Goal: Information Seeking & Learning: Learn about a topic

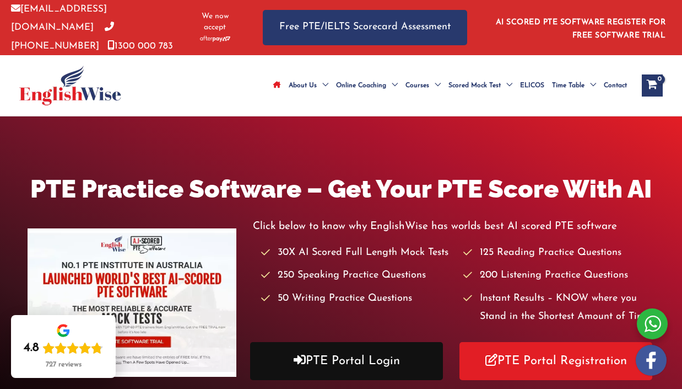
click at [348, 357] on link "PTE Portal Login" at bounding box center [346, 361] width 193 height 38
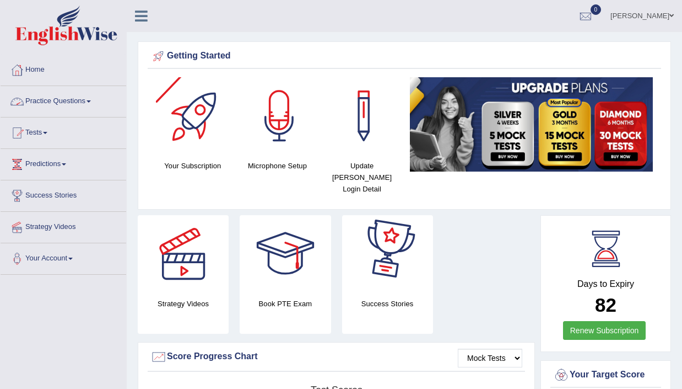
click at [77, 97] on link "Practice Questions" at bounding box center [64, 100] width 126 height 28
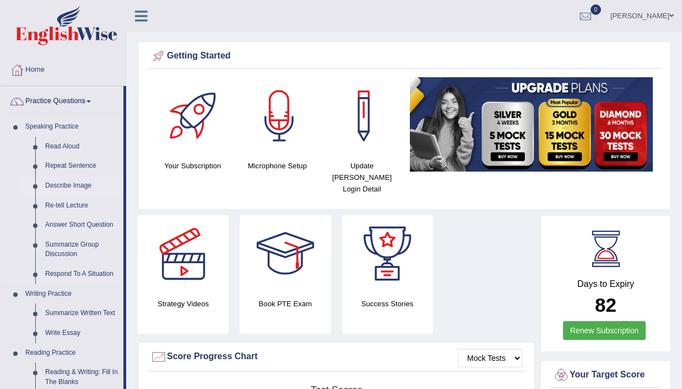
click at [73, 182] on link "Describe Image" at bounding box center [81, 186] width 83 height 20
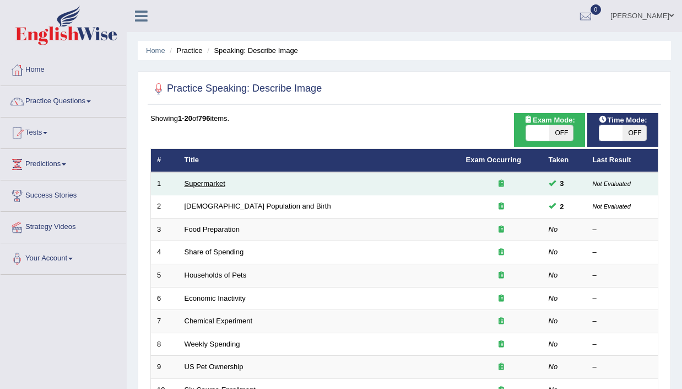
click at [205, 184] on link "Supermarket" at bounding box center [205, 183] width 41 height 8
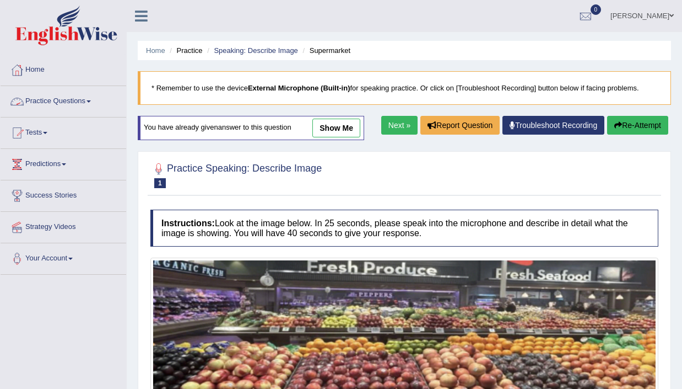
click at [90, 99] on link "Practice Questions" at bounding box center [64, 100] width 126 height 28
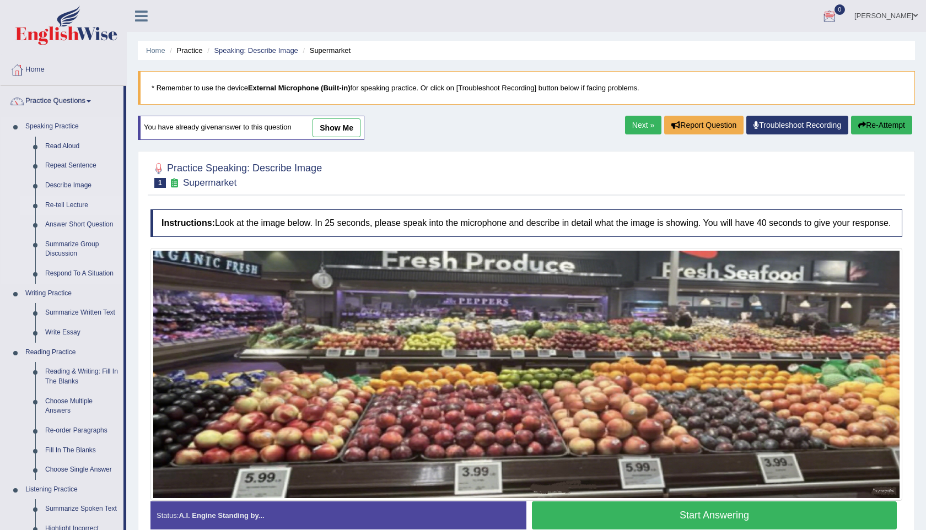
click at [75, 205] on link "Re-tell Lecture" at bounding box center [81, 206] width 83 height 20
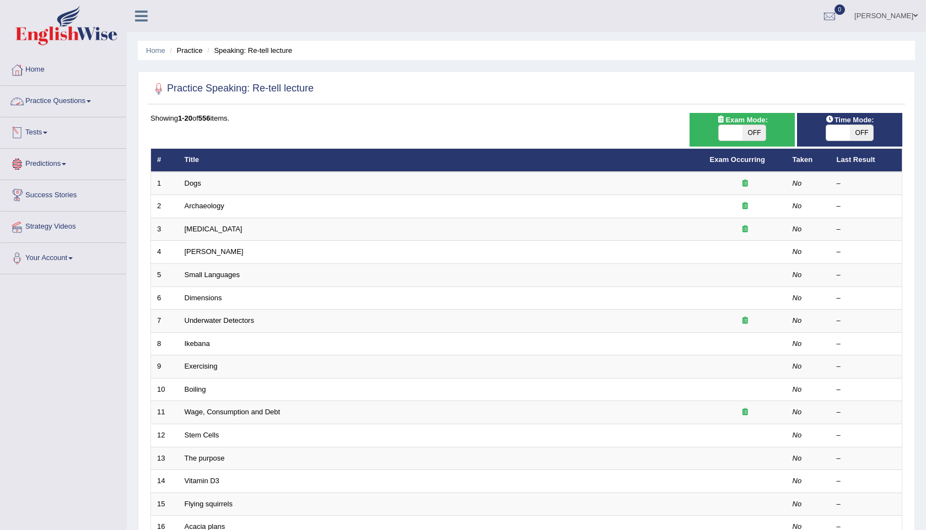
click at [73, 103] on link "Practice Questions" at bounding box center [64, 100] width 126 height 28
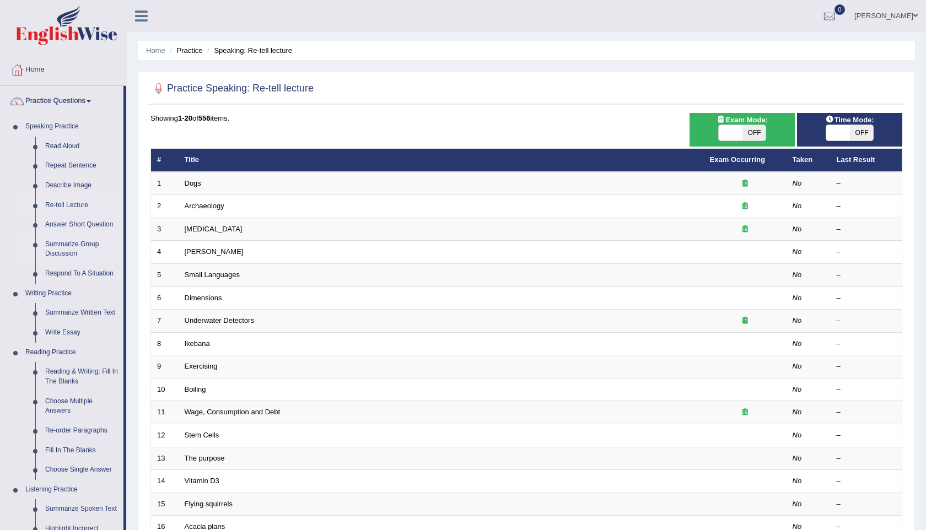
click at [79, 249] on link "Summarize Group Discussion" at bounding box center [81, 249] width 83 height 29
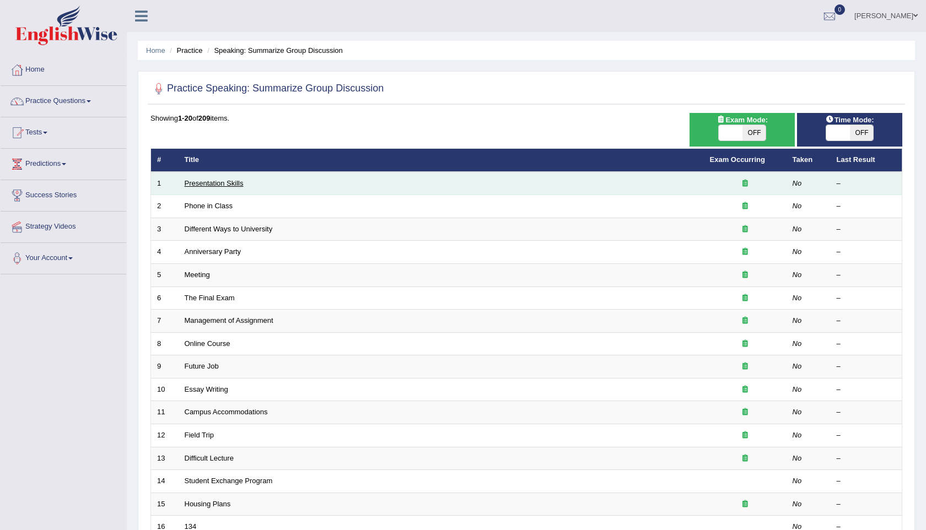
click at [230, 184] on link "Presentation Skills" at bounding box center [214, 183] width 59 height 8
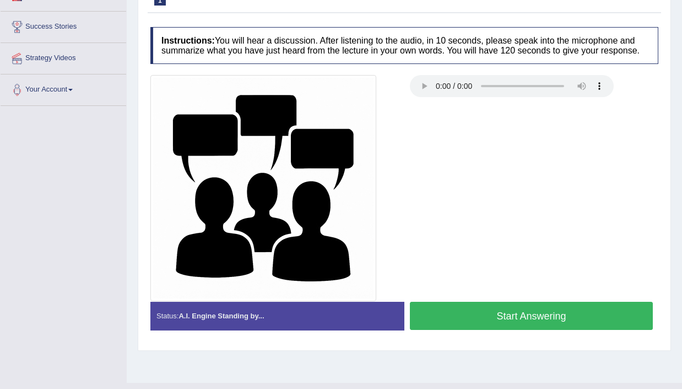
scroll to position [190, 0]
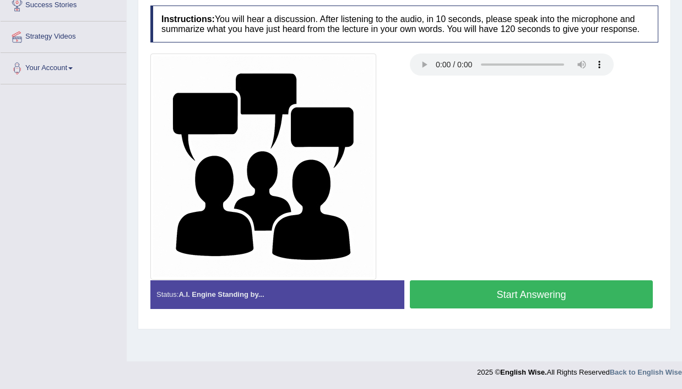
click at [502, 308] on button "Start Answering" at bounding box center [531, 294] width 243 height 28
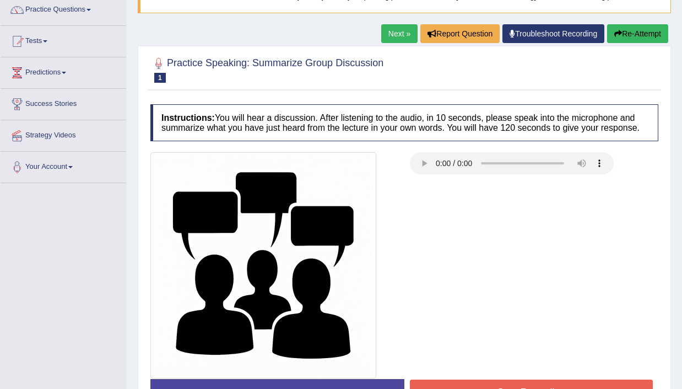
scroll to position [0, 0]
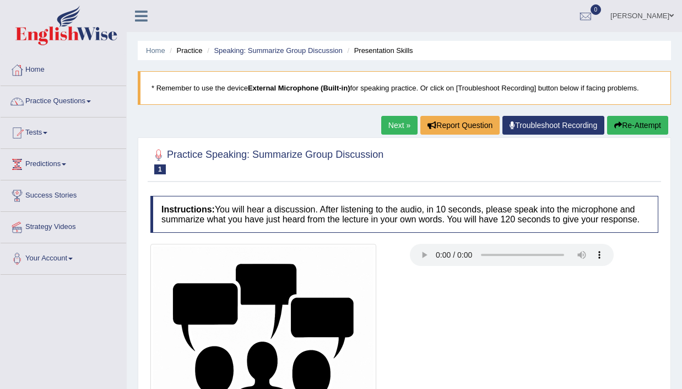
click at [623, 133] on button "Re-Attempt" at bounding box center [637, 125] width 61 height 19
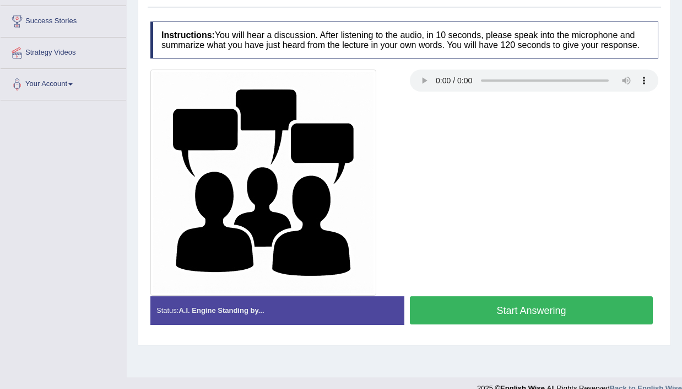
scroll to position [190, 0]
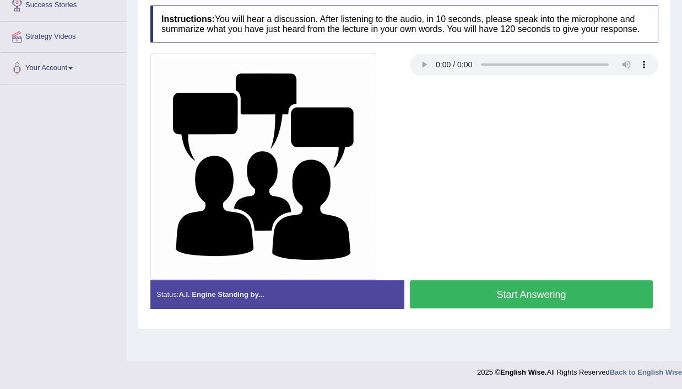
click at [496, 304] on button "Start Answering" at bounding box center [531, 294] width 243 height 28
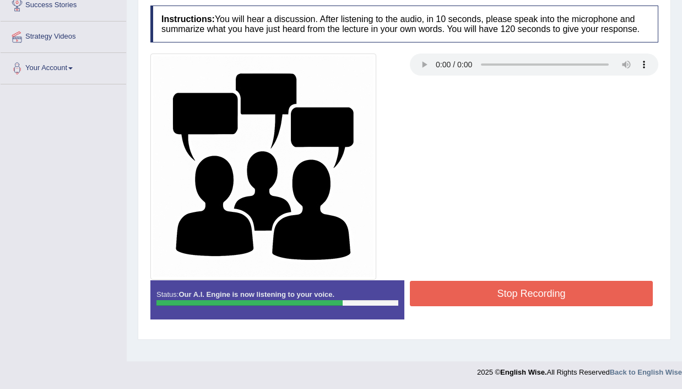
click at [496, 304] on button "Stop Recording" at bounding box center [531, 293] width 243 height 25
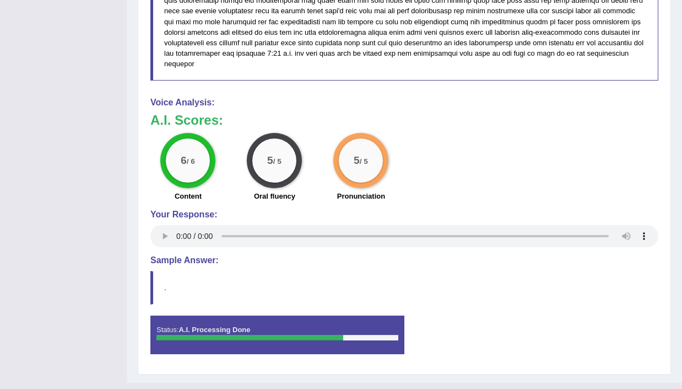
scroll to position [830, 0]
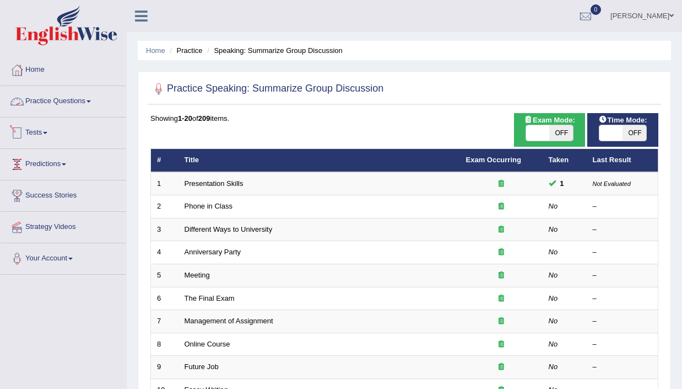
click at [78, 97] on link "Practice Questions" at bounding box center [64, 100] width 126 height 28
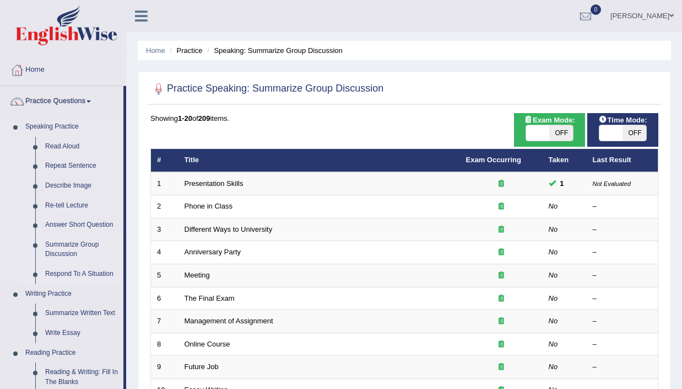
click at [96, 272] on link "Respond To A Situation" at bounding box center [81, 274] width 83 height 20
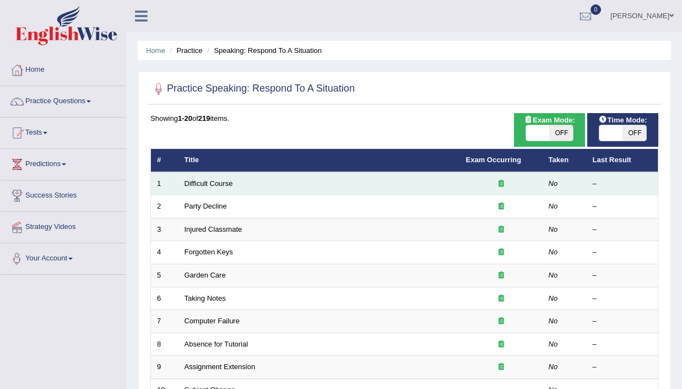
click at [319, 186] on td "Difficult Course" at bounding box center [320, 183] width 282 height 23
click at [201, 188] on td "Difficult Course" at bounding box center [320, 183] width 282 height 23
click at [214, 180] on link "Difficult Course" at bounding box center [209, 183] width 48 height 8
